Goal: Information Seeking & Learning: Check status

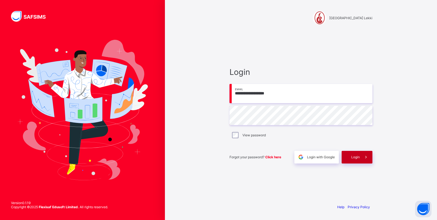
click at [354, 160] on div "Login" at bounding box center [356, 157] width 31 height 13
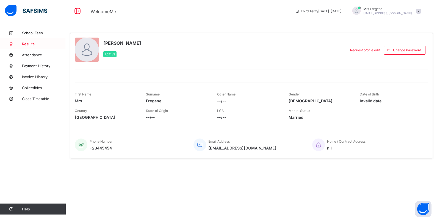
click at [24, 42] on span "Results" at bounding box center [44, 44] width 44 height 4
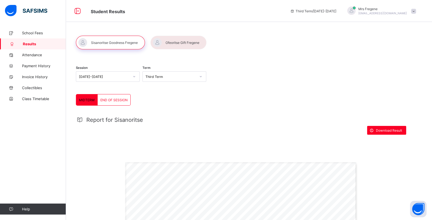
click at [171, 44] on div at bounding box center [178, 43] width 56 height 14
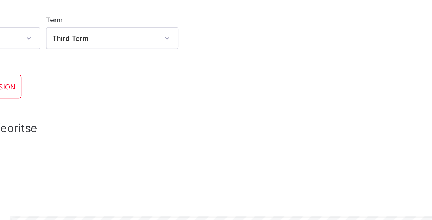
scroll to position [52, 0]
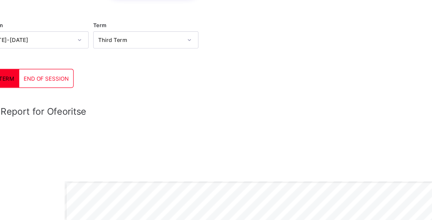
click at [127, 49] on div "END OF SESSION" at bounding box center [114, 47] width 33 height 11
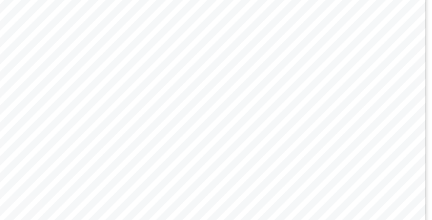
scroll to position [92, 0]
click at [187, 207] on div "Page 1 Powered by Flexisaf Edusoft Limited | [URL][DOMAIN_NAME] SENIOR SCHOOL E…" at bounding box center [240, 152] width 231 height 164
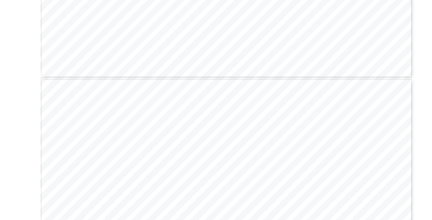
click at [216, 132] on div "Page 2 Powered by Flexisaf Edusoft Limited | [URL][DOMAIN_NAME] STUDENT REPORT …" at bounding box center [240, 165] width 231 height 164
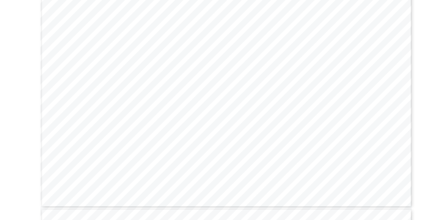
scroll to position [118, 0]
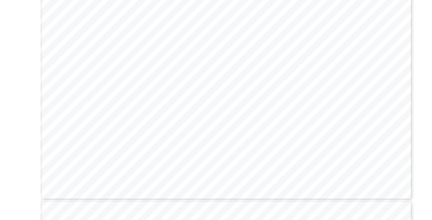
click at [232, 172] on div "Page 1 Powered by Flexisaf Edusoft Limited | [URL][DOMAIN_NAME] SENIOR SCHOOL E…" at bounding box center [240, 126] width 231 height 164
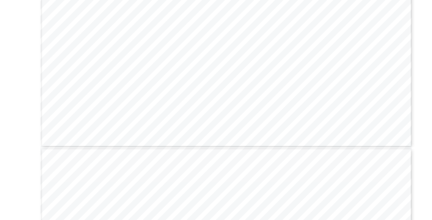
scroll to position [234, 0]
click at [173, 62] on div "Page 1 Powered by Flexisaf Edusoft Limited | [URL][DOMAIN_NAME] SENIOR SCHOOL E…" at bounding box center [240, 11] width 231 height 164
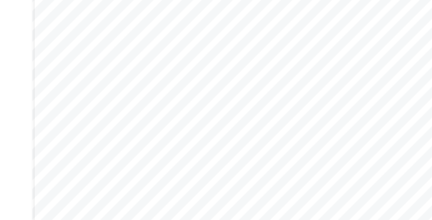
scroll to position [182, 0]
click at [196, 82] on div "Page 1 Powered by Flexisaf Edusoft Limited | [URL][DOMAIN_NAME] SENIOR SCHOOL E…" at bounding box center [240, 62] width 231 height 164
click at [196, 72] on div "Page 1 Powered by Flexisaf Edusoft Limited | [URL][DOMAIN_NAME] SENIOR SCHOOL E…" at bounding box center [240, 62] width 231 height 164
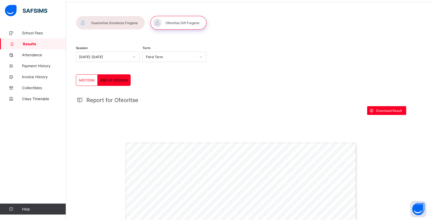
scroll to position [0, 0]
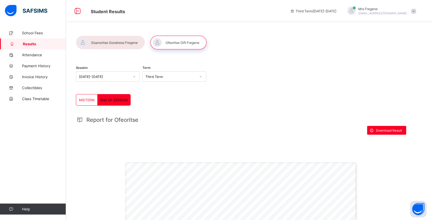
click at [407, 10] on span "[PERSON_NAME]" at bounding box center [382, 9] width 49 height 4
drag, startPoint x: 298, startPoint y: 74, endPoint x: 279, endPoint y: 70, distance: 20.0
click at [298, 74] on div "Session [DATE]-[DATE] Term Third Term" at bounding box center [241, 77] width 330 height 34
click at [413, 7] on div "[PERSON_NAME] [EMAIL_ADDRESS][DOMAIN_NAME]" at bounding box center [379, 11] width 77 height 9
click at [409, 25] on li "online" at bounding box center [397, 23] width 41 height 9
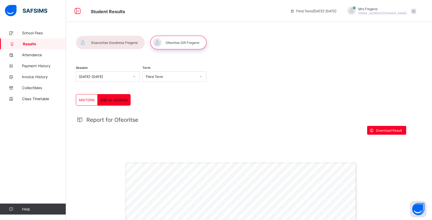
click at [414, 11] on div "[PERSON_NAME] [EMAIL_ADDRESS][DOMAIN_NAME]" at bounding box center [379, 11] width 77 height 9
click at [396, 18] on ul "online Notifications Profile Logout" at bounding box center [397, 38] width 41 height 41
click at [399, 12] on span "[EMAIL_ADDRESS][DOMAIN_NAME]" at bounding box center [382, 13] width 49 height 3
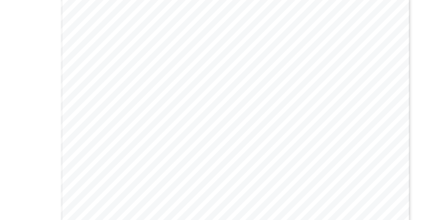
scroll to position [107, 0]
